Goal: Transaction & Acquisition: Purchase product/service

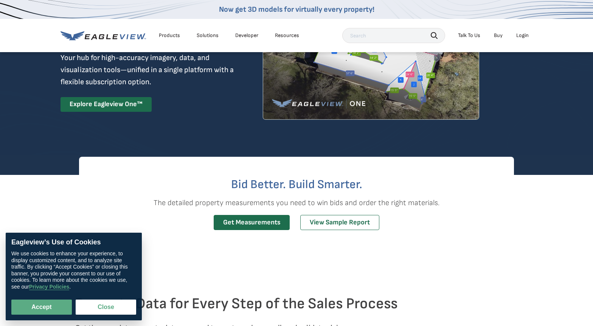
scroll to position [81, 0]
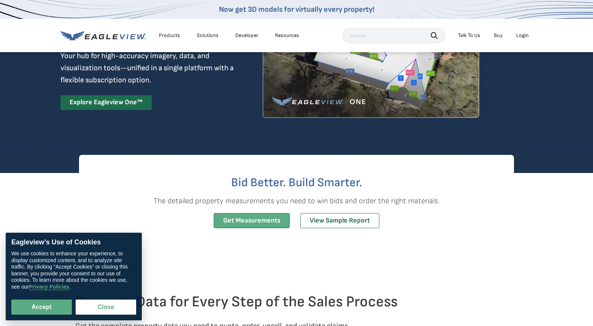
click at [265, 221] on link "Get Measurements" at bounding box center [252, 220] width 76 height 15
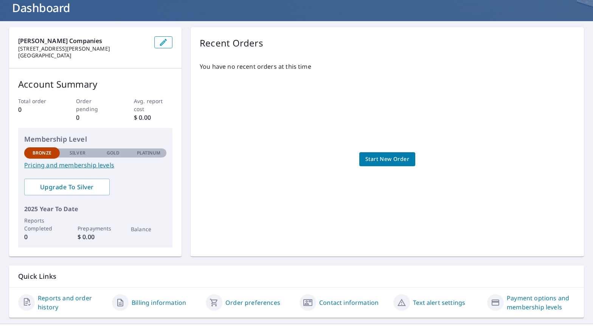
scroll to position [48, 0]
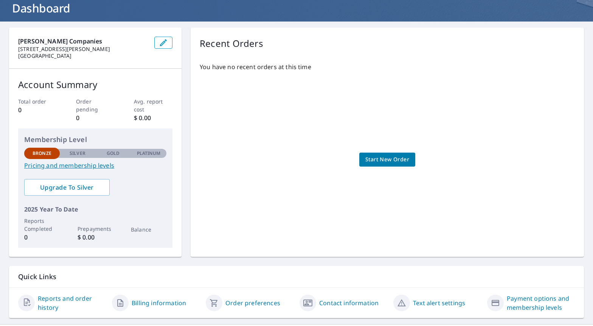
click at [383, 160] on span "Start New Order" at bounding box center [387, 159] width 44 height 9
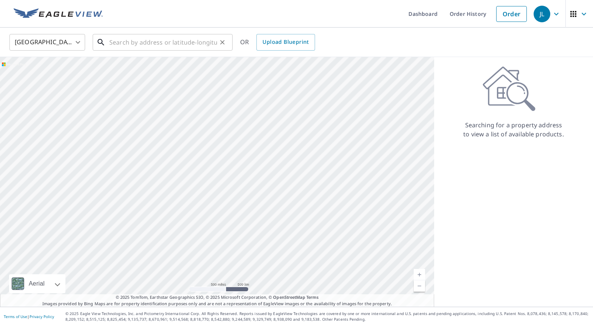
click at [144, 42] on input "text" at bounding box center [163, 42] width 108 height 21
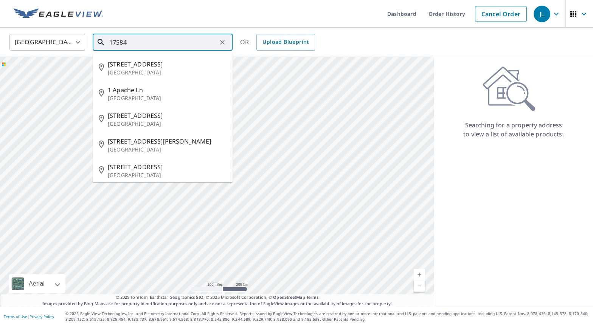
drag, startPoint x: 127, startPoint y: 41, endPoint x: 106, endPoint y: 40, distance: 20.4
click at [106, 40] on div "17584 ​" at bounding box center [163, 42] width 140 height 17
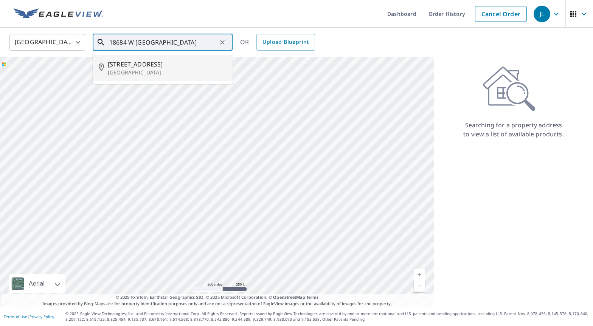
click at [144, 70] on p "[GEOGRAPHIC_DATA]" at bounding box center [167, 73] width 119 height 8
type input "[STREET_ADDRESS]"
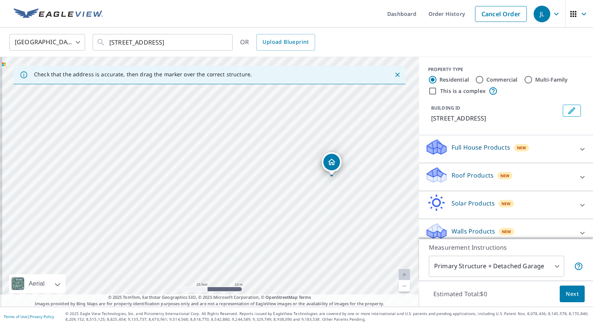
drag, startPoint x: 170, startPoint y: 182, endPoint x: 286, endPoint y: 186, distance: 116.1
click at [286, 186] on div "[STREET_ADDRESS]" at bounding box center [209, 182] width 419 height 250
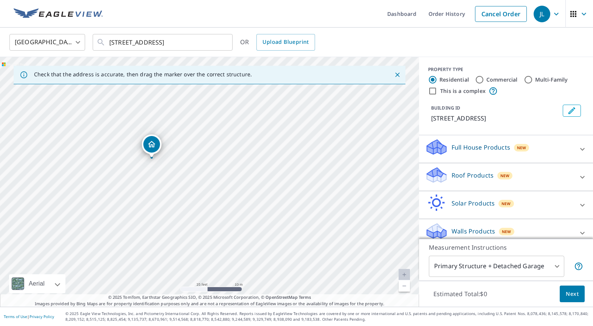
drag, startPoint x: 334, startPoint y: 165, endPoint x: 152, endPoint y: 147, distance: 182.7
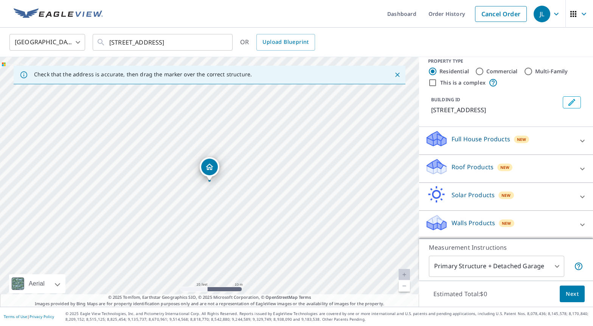
scroll to position [17, 0]
click at [580, 168] on icon at bounding box center [581, 168] width 9 height 9
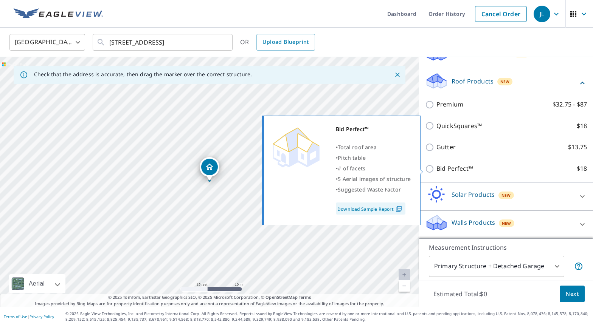
scroll to position [104, 0]
click at [430, 167] on input "Bid Perfect™ $18" at bounding box center [430, 168] width 11 height 9
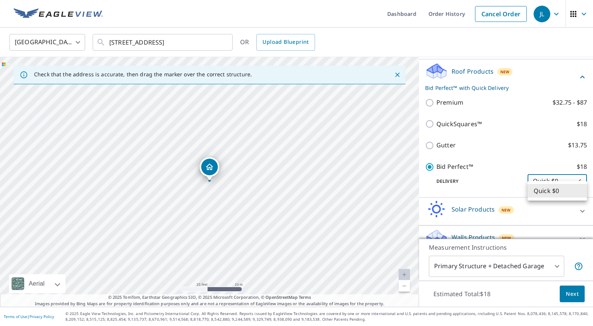
click at [583, 192] on body "JL JL Dashboard Order History Cancel Order JL United States US ​ 18684 W Spring…" at bounding box center [296, 163] width 593 height 326
click at [583, 192] on li "Quick $0" at bounding box center [556, 191] width 59 height 14
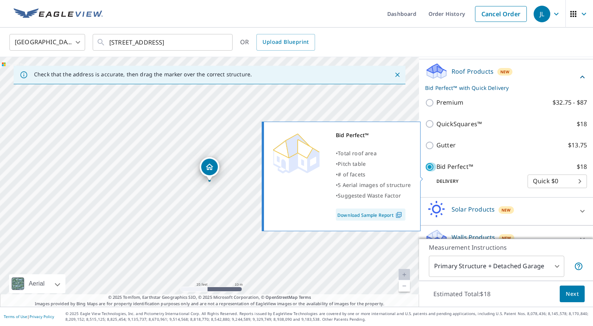
click at [429, 172] on input "Bid Perfect™ $18" at bounding box center [430, 166] width 11 height 9
checkbox input "false"
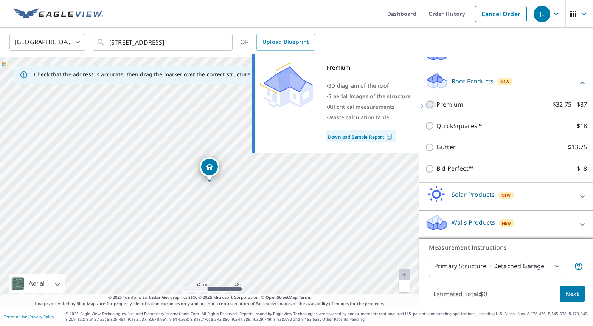
click at [429, 104] on input "Premium $32.75 - $87" at bounding box center [430, 104] width 11 height 9
checkbox input "true"
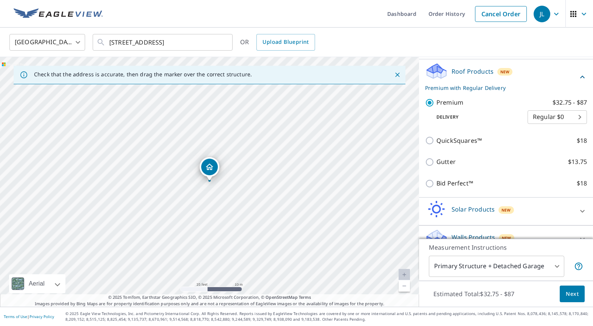
click at [579, 127] on body "JL JL Dashboard Order History Cancel Order JL United States US ​ 18684 W Spring…" at bounding box center [296, 163] width 593 height 326
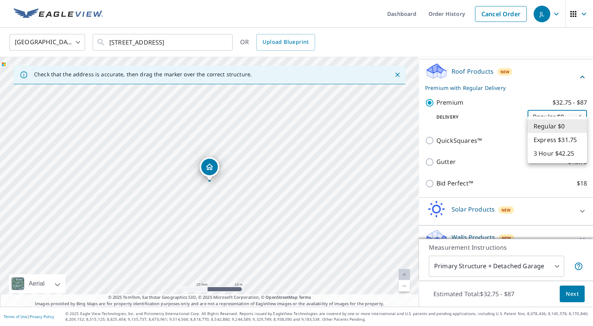
click at [583, 126] on li "Regular $0" at bounding box center [556, 126] width 59 height 14
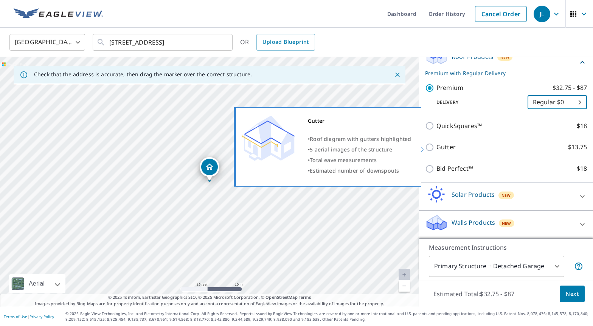
scroll to position [128, 0]
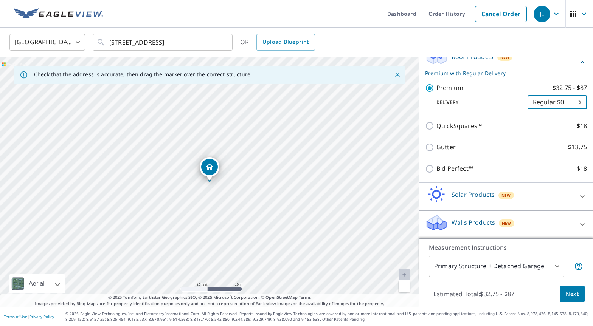
click at [556, 268] on body "JL JL Dashboard Order History Cancel Order JL United States US ​ 18684 W Spring…" at bounding box center [296, 163] width 593 height 326
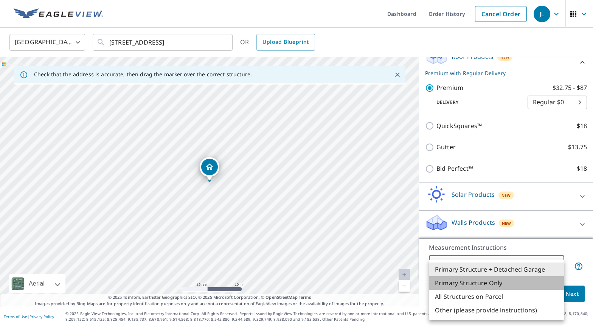
click at [492, 286] on li "Primary Structure Only" at bounding box center [496, 283] width 135 height 14
type input "2"
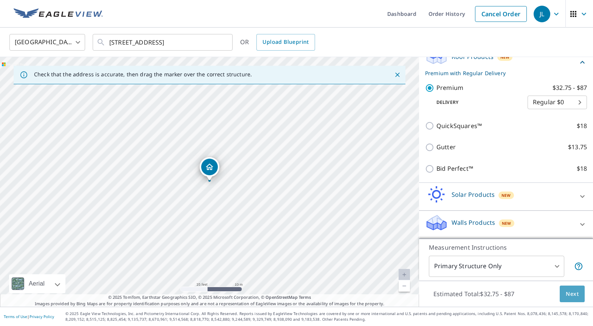
click at [574, 297] on span "Next" at bounding box center [571, 293] width 13 height 9
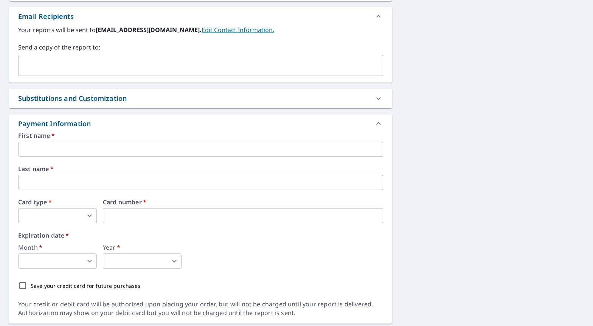
scroll to position [294, 0]
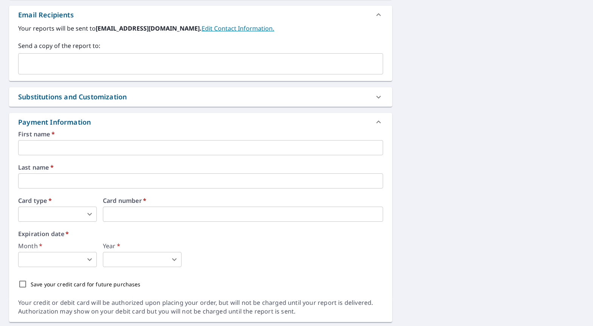
click at [71, 147] on input "text" at bounding box center [200, 147] width 365 height 15
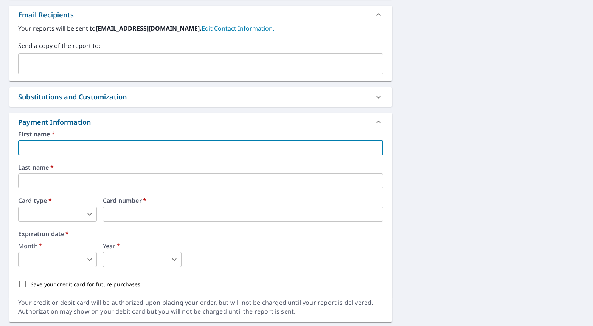
type input "James"
type input "jlosee@brennemanleacompanies.com"
type input "Losee"
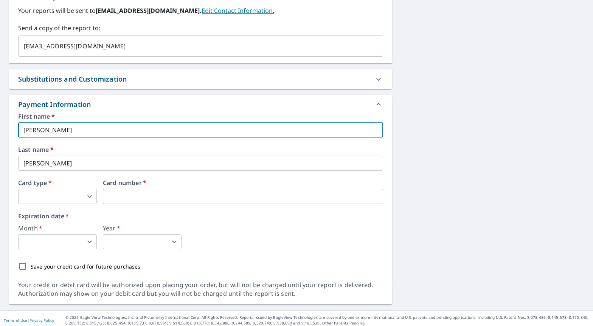
scroll to position [316, 0]
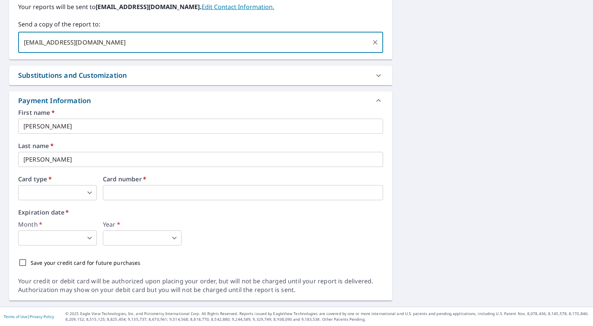
click at [149, 44] on input "jlosee@brennemanleacompanies.com" at bounding box center [195, 42] width 347 height 14
click at [379, 47] on div at bounding box center [375, 42] width 10 height 11
click at [378, 43] on icon "Clear" at bounding box center [375, 43] width 8 height 8
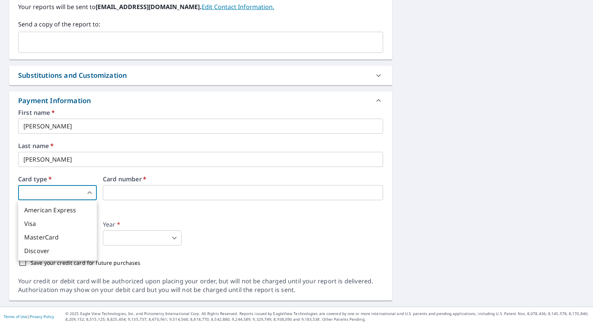
click at [51, 191] on body "JL JL Dashboard Order History Cancel Order JL Dashboard / Finalize Order Finali…" at bounding box center [296, 163] width 593 height 326
click at [50, 226] on li "Visa" at bounding box center [57, 224] width 79 height 14
type input "2"
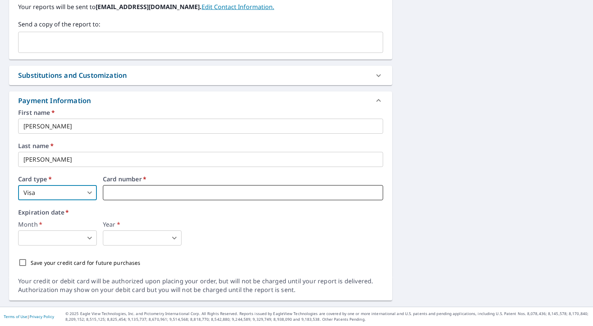
click at [117, 199] on iframe at bounding box center [243, 192] width 280 height 15
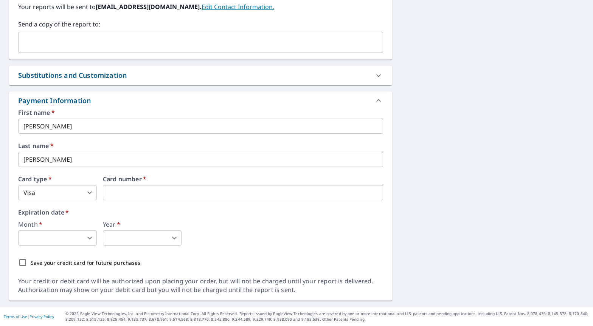
click at [76, 239] on body "JL JL Dashboard Order History Cancel Order JL Dashboard / Finalize Order Finali…" at bounding box center [296, 163] width 593 height 326
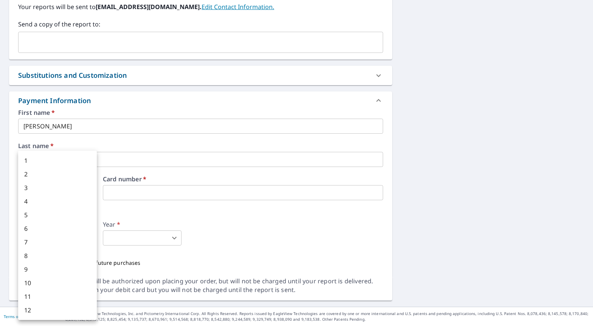
click at [65, 253] on li "8" at bounding box center [57, 256] width 79 height 14
type input "8"
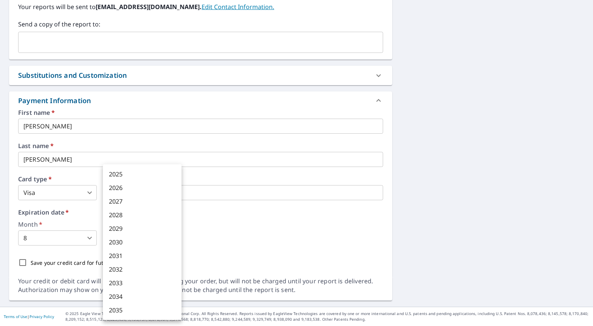
click at [144, 235] on body "JL JL Dashboard Order History Cancel Order JL Dashboard / Finalize Order Finali…" at bounding box center [296, 163] width 593 height 326
click at [122, 231] on li "2029" at bounding box center [142, 229] width 79 height 14
type input "2029"
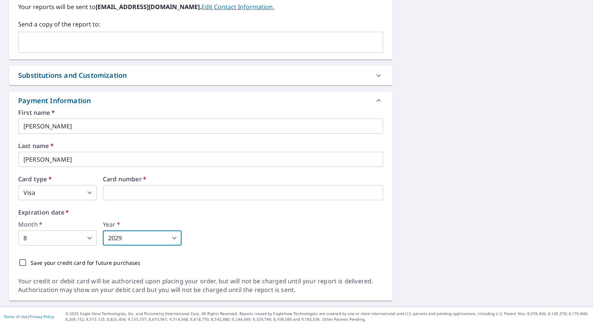
click at [89, 238] on body "JL JL Dashboard Order History Cancel Order JL Dashboard / Finalize Order Finali…" at bounding box center [296, 163] width 593 height 326
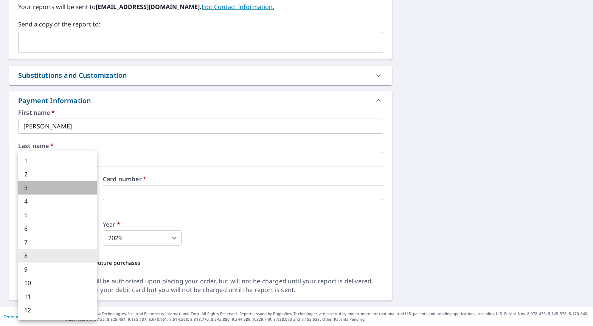
click at [28, 190] on li "3" at bounding box center [57, 188] width 79 height 14
type input "3"
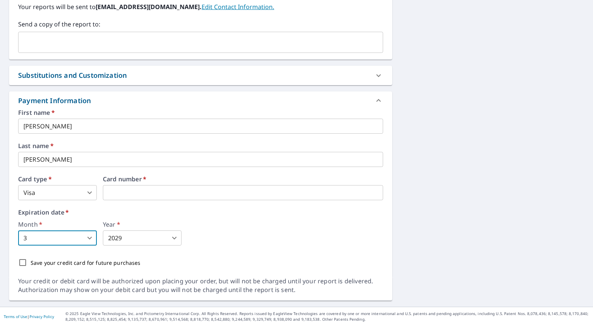
click at [23, 264] on input "Save your credit card for future purchases" at bounding box center [23, 263] width 16 height 16
checkbox input "true"
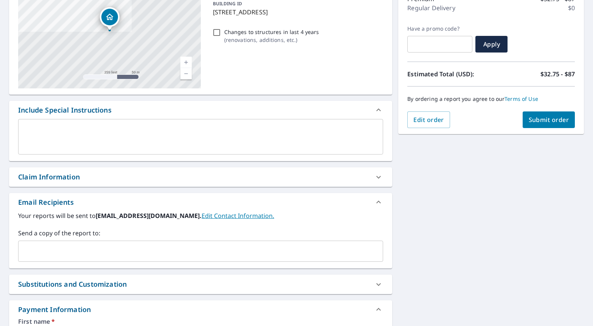
scroll to position [0, 0]
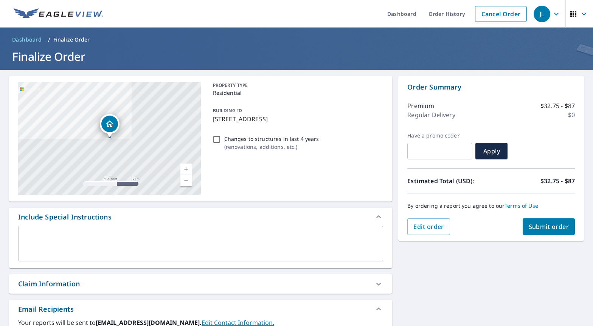
click at [552, 227] on span "Submit order" at bounding box center [548, 227] width 40 height 8
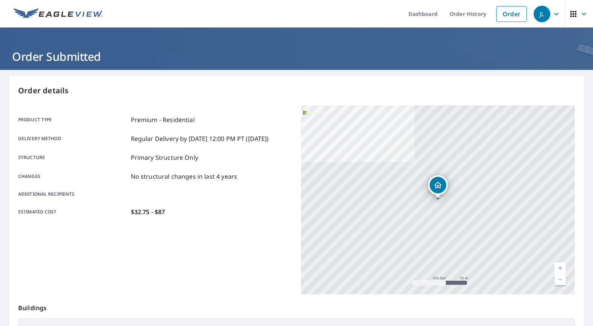
click at [545, 17] on div "JL" at bounding box center [541, 14] width 17 height 17
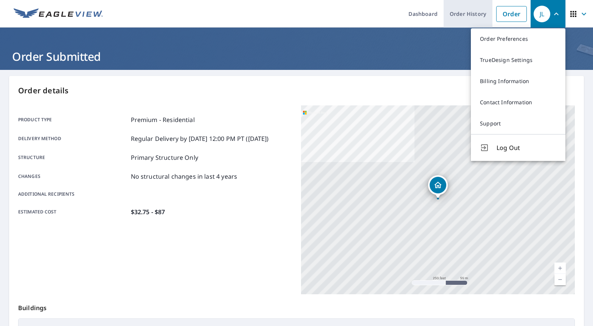
click at [460, 15] on link "Order History" at bounding box center [467, 14] width 49 height 28
